Goal: Task Accomplishment & Management: Use online tool/utility

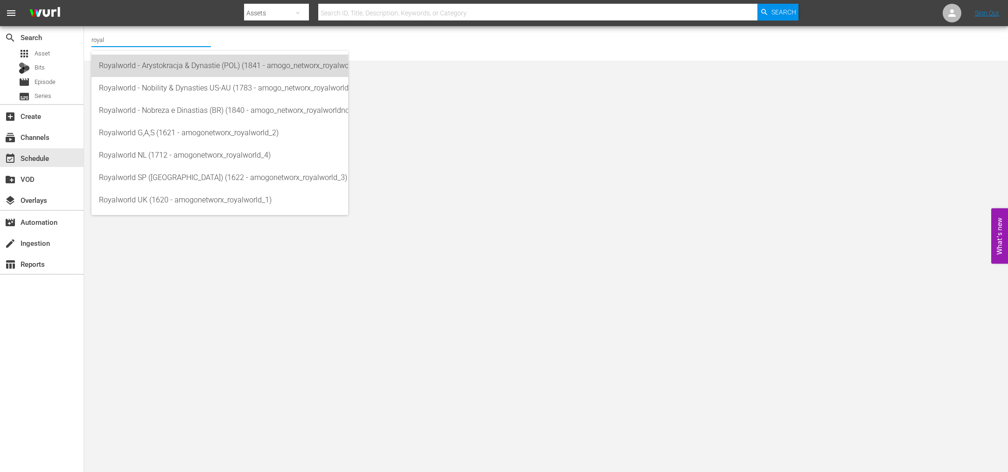
click at [167, 58] on div "Royalworld - Arystokracja & Dynastie (POL) (1841 - amogo_networx_royalworldarys…" at bounding box center [220, 66] width 242 height 22
type input "Royalworld - Arystokracja & Dynastie (POL) (1841 - amogo_networx_royalworldarys…"
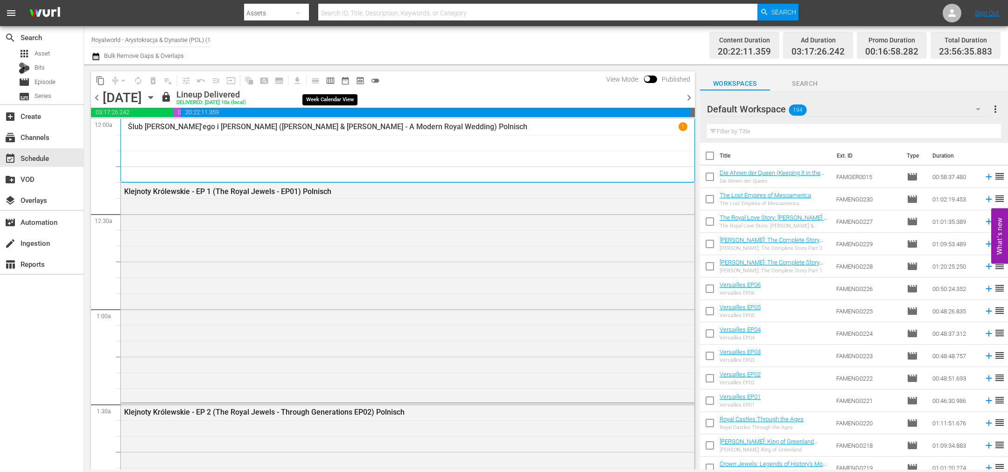
drag, startPoint x: 328, startPoint y: 82, endPoint x: 209, endPoint y: 0, distance: 144.3
click at [328, 81] on span "calendar_view_week_outlined" at bounding box center [330, 80] width 9 height 9
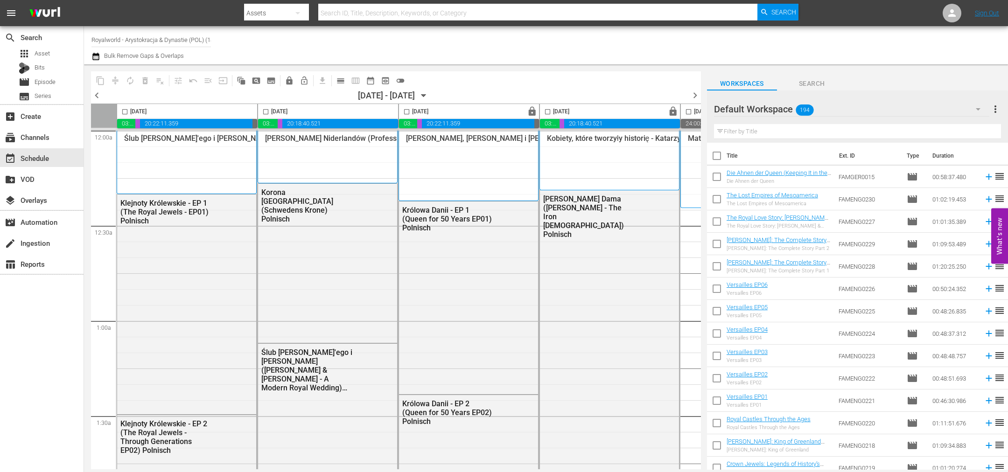
click at [405, 108] on input "checkbox" at bounding box center [406, 113] width 11 height 11
checkbox input "true"
click at [101, 81] on span "content_copy" at bounding box center [100, 80] width 9 height 9
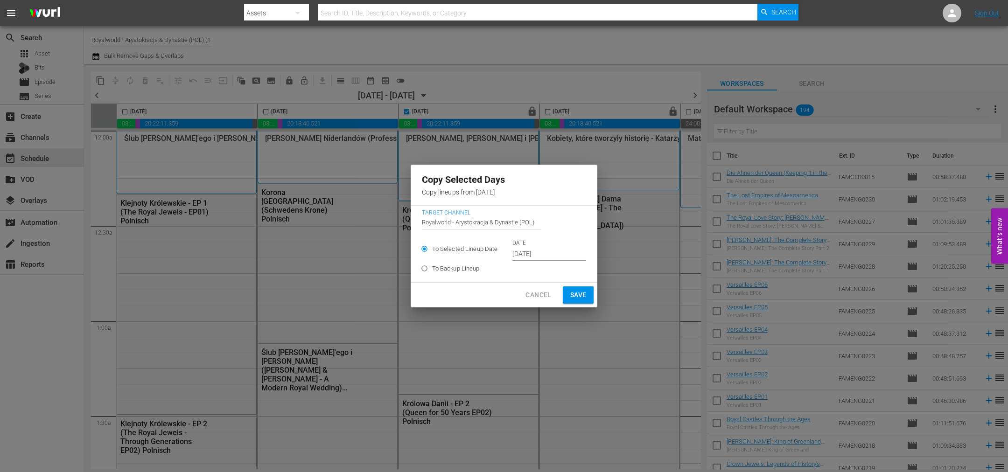
click at [574, 258] on input "Oct 12th 2025" at bounding box center [549, 254] width 74 height 14
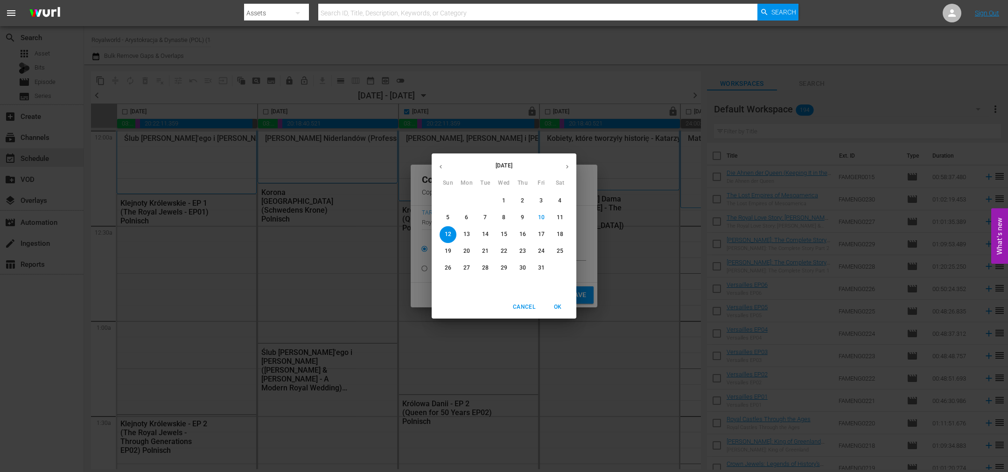
click at [483, 235] on p "14" at bounding box center [485, 235] width 7 height 8
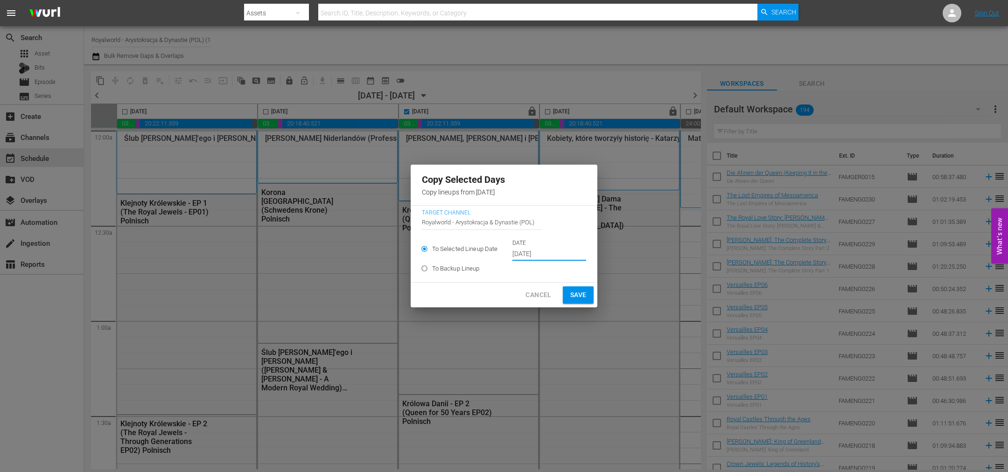
click at [576, 299] on span "Save" at bounding box center [578, 295] width 16 height 12
type input "Oct 12th 2025"
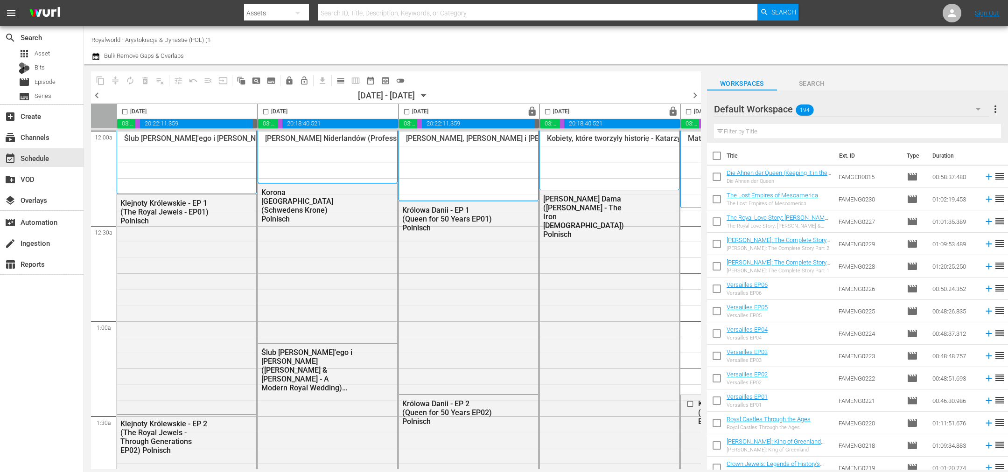
click at [543, 106] on div "[DATE]" at bounding box center [554, 111] width 29 height 11
click at [547, 112] on input "checkbox" at bounding box center [547, 113] width 11 height 11
checkbox input "true"
click at [105, 78] on button "content_copy" at bounding box center [100, 80] width 15 height 15
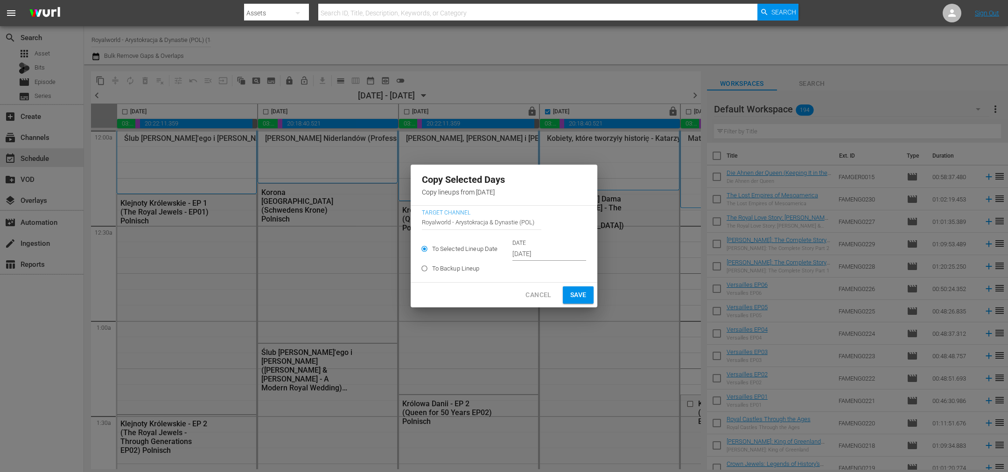
click at [546, 256] on input "[DATE]" at bounding box center [549, 254] width 74 height 14
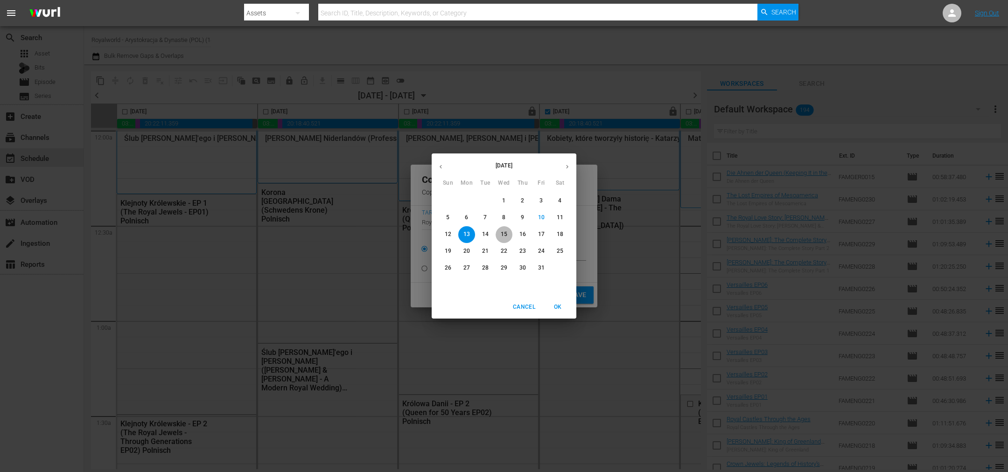
click at [511, 231] on span "15" at bounding box center [504, 235] width 17 height 8
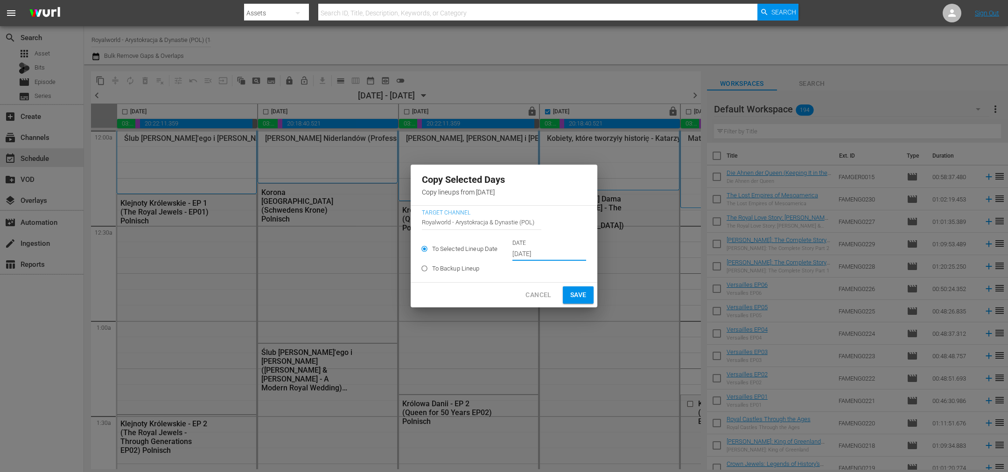
click at [587, 298] on button "Save" at bounding box center [578, 295] width 31 height 17
type input "[DATE]"
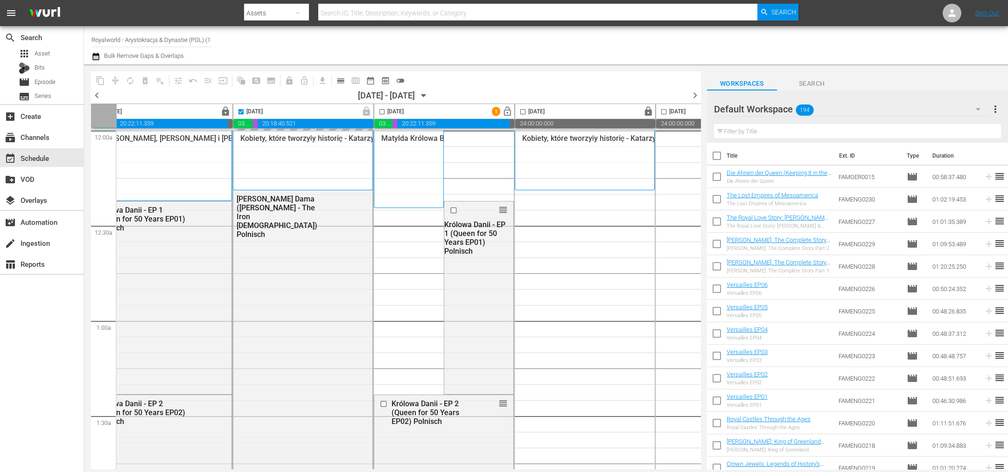
scroll to position [0, 308]
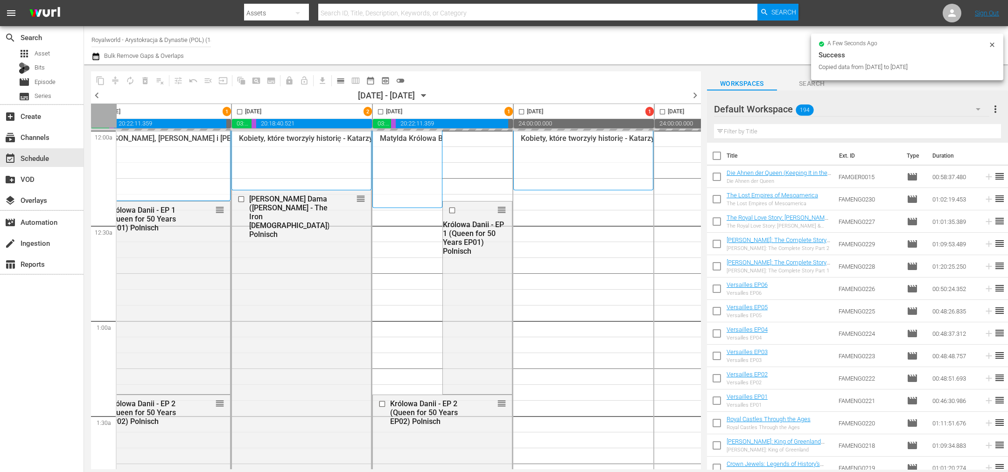
checkbox input "false"
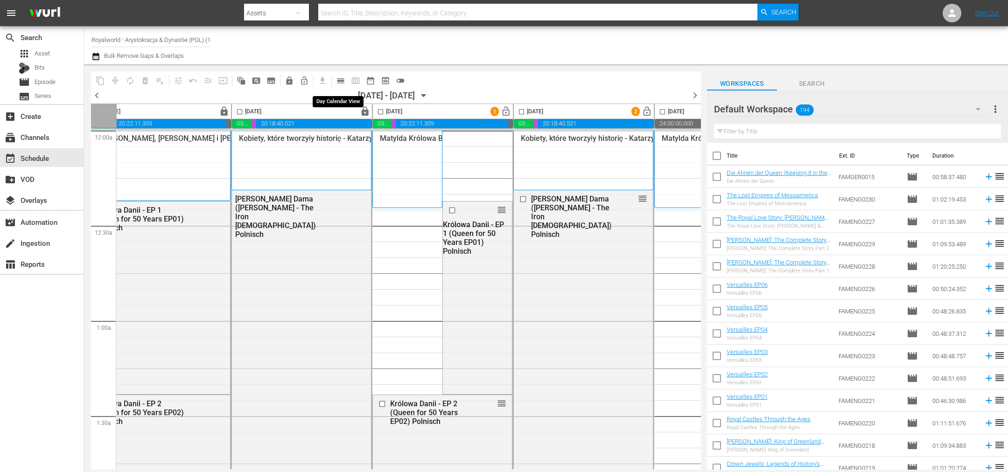
click at [340, 87] on button "calendar_view_day_outlined" at bounding box center [340, 80] width 15 height 15
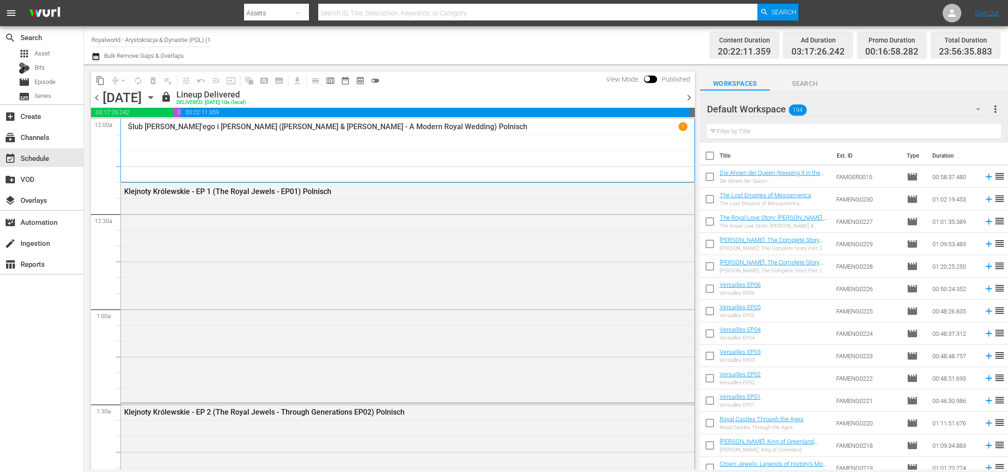
click at [693, 94] on span "chevron_right" at bounding box center [689, 98] width 12 height 12
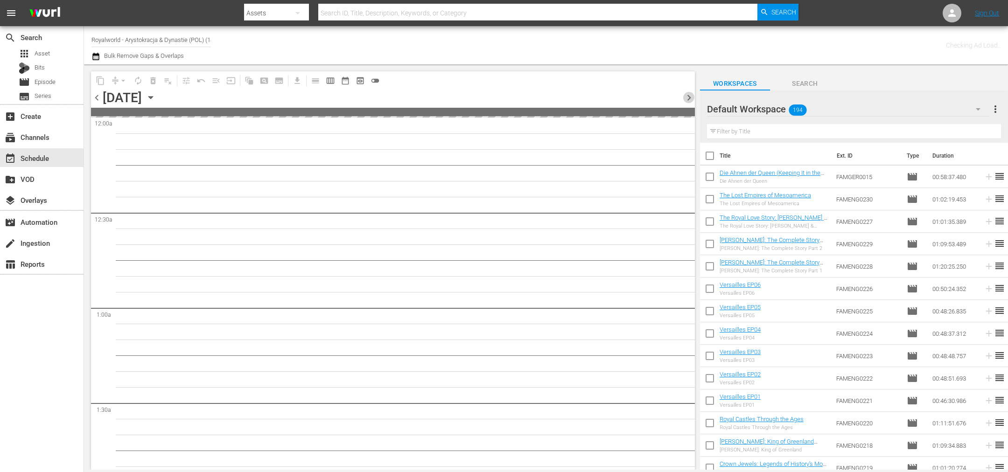
click at [693, 94] on span "chevron_right" at bounding box center [689, 98] width 12 height 12
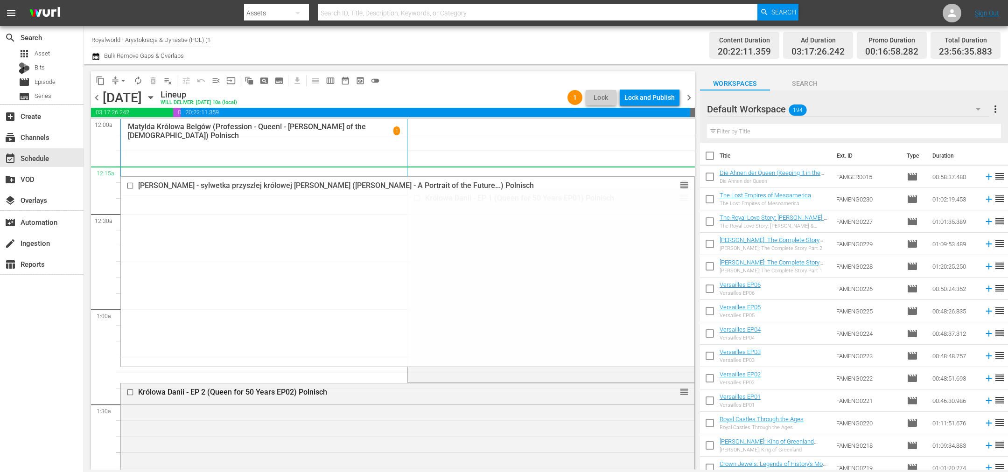
drag, startPoint x: 677, startPoint y: 310, endPoint x: 631, endPoint y: 170, distance: 147.9
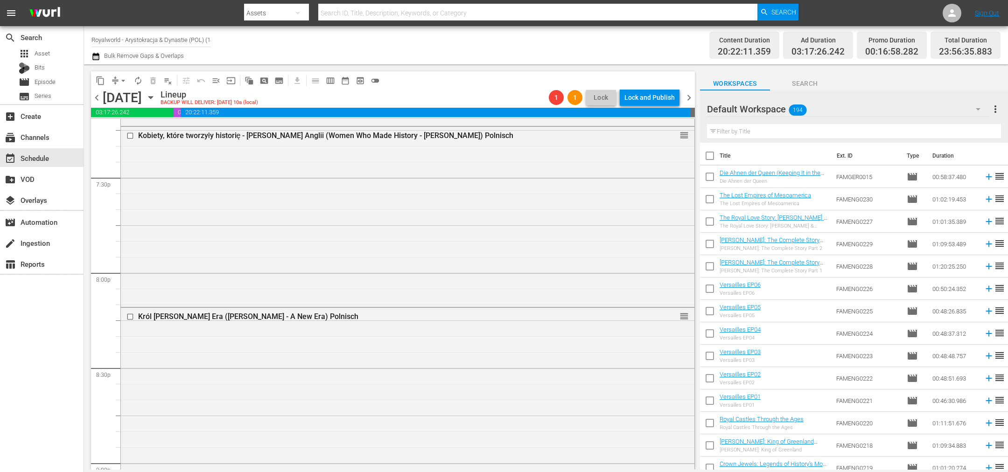
scroll to position [3648, 0]
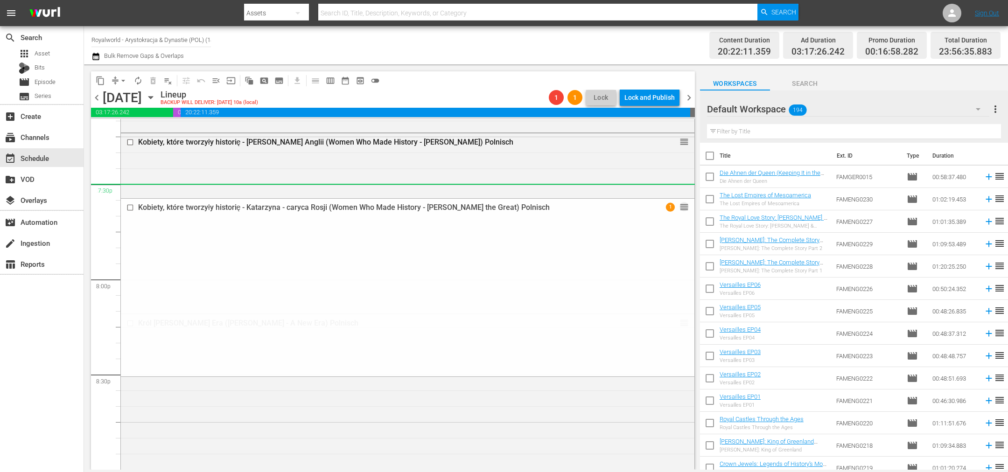
drag, startPoint x: 675, startPoint y: 300, endPoint x: 638, endPoint y: 193, distance: 112.5
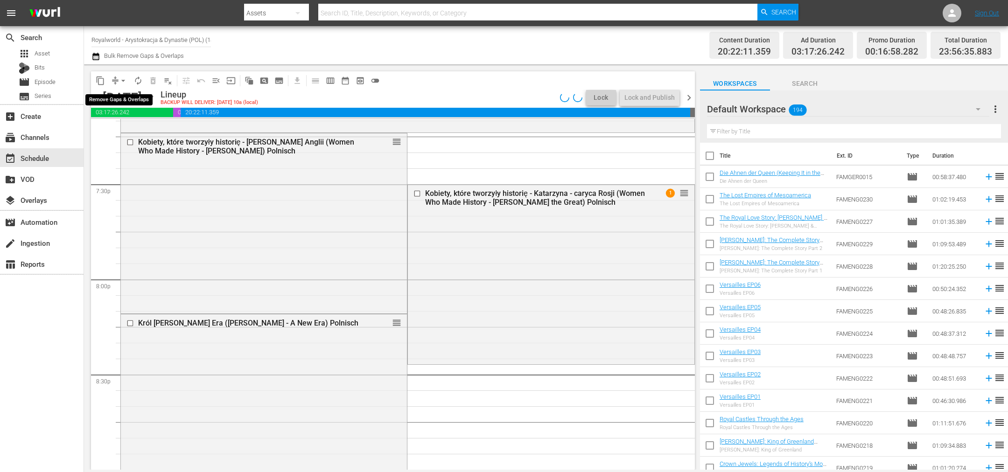
click at [123, 81] on span "arrow_drop_down" at bounding box center [123, 80] width 9 height 9
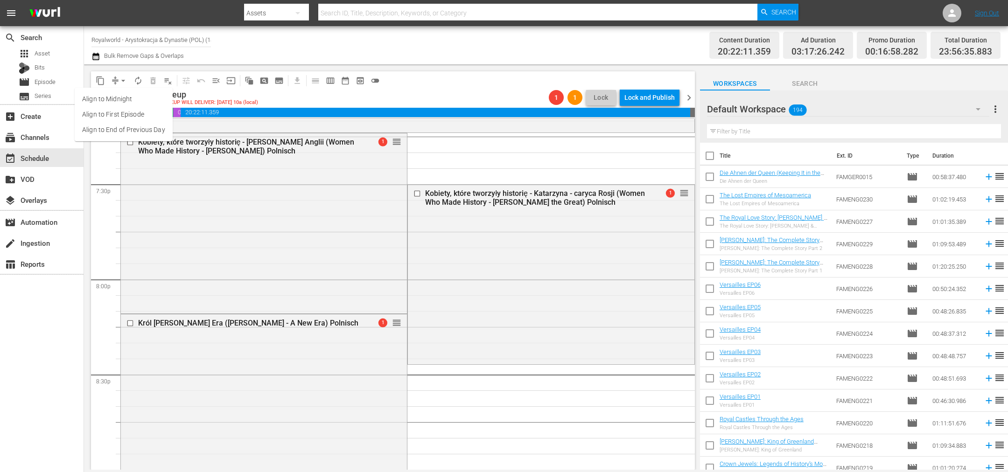
click at [128, 129] on li "Align to End of Previous Day" at bounding box center [124, 129] width 98 height 15
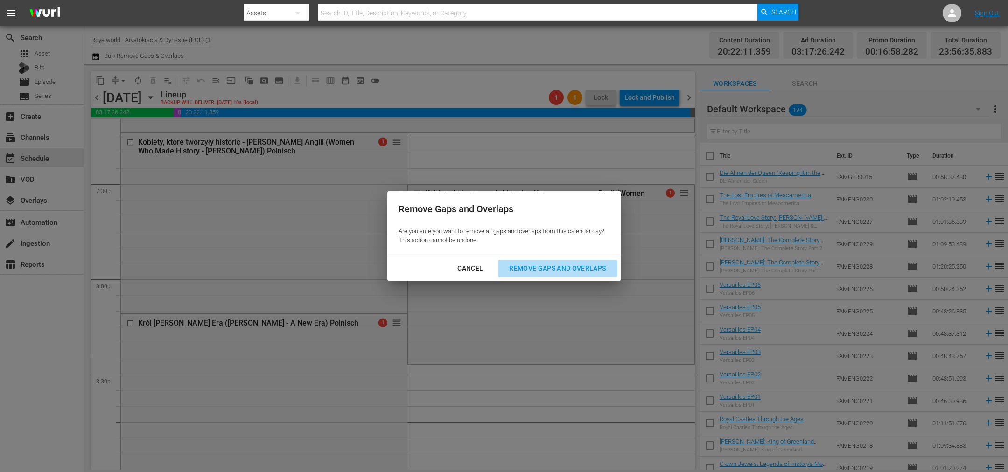
click at [547, 274] on div "Remove Gaps and Overlaps" at bounding box center [558, 269] width 112 height 12
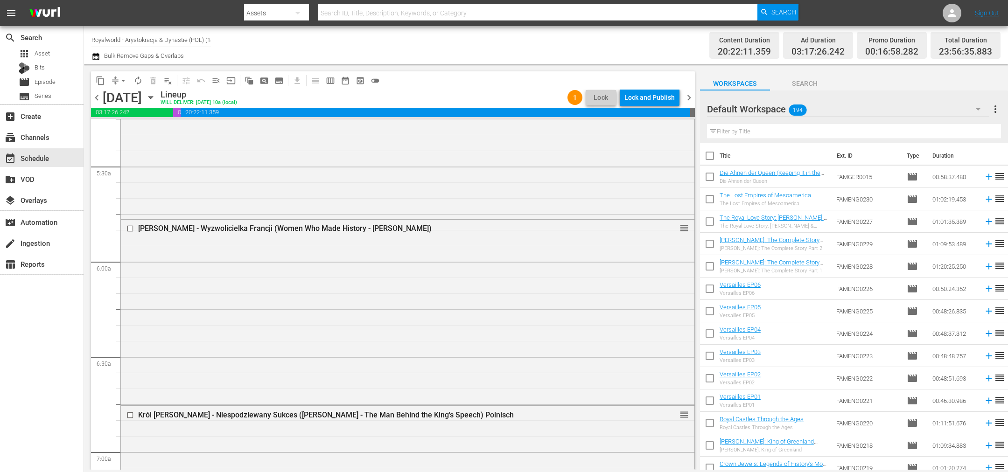
scroll to position [0, 0]
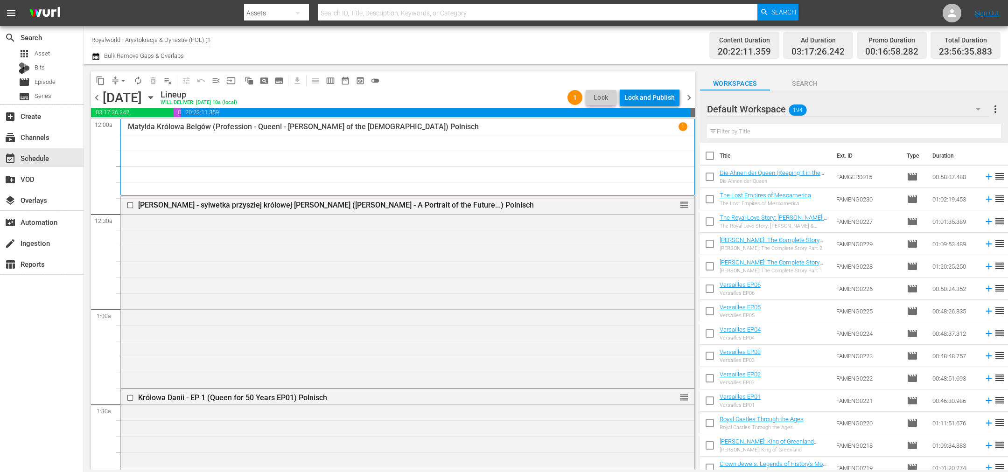
click at [650, 96] on div "Lock and Publish" at bounding box center [649, 97] width 50 height 17
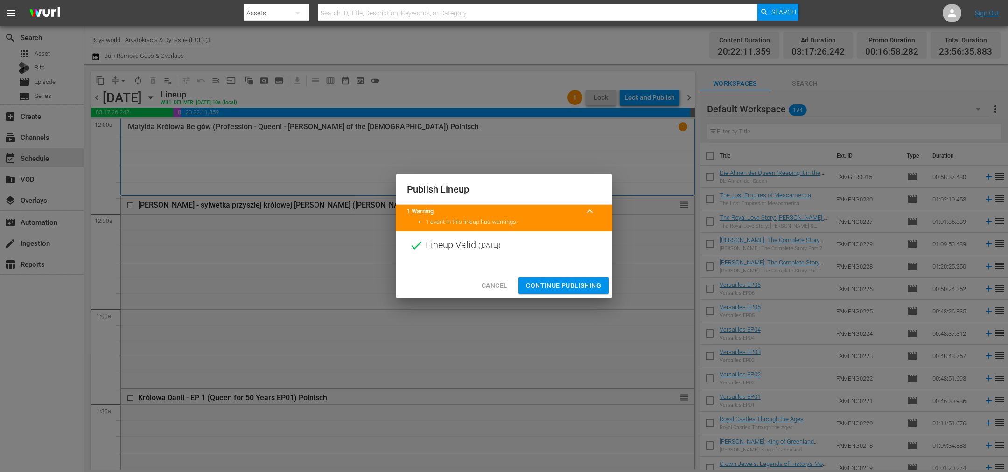
click at [564, 282] on span "Continue Publishing" at bounding box center [563, 286] width 75 height 12
